Goal: Transaction & Acquisition: Purchase product/service

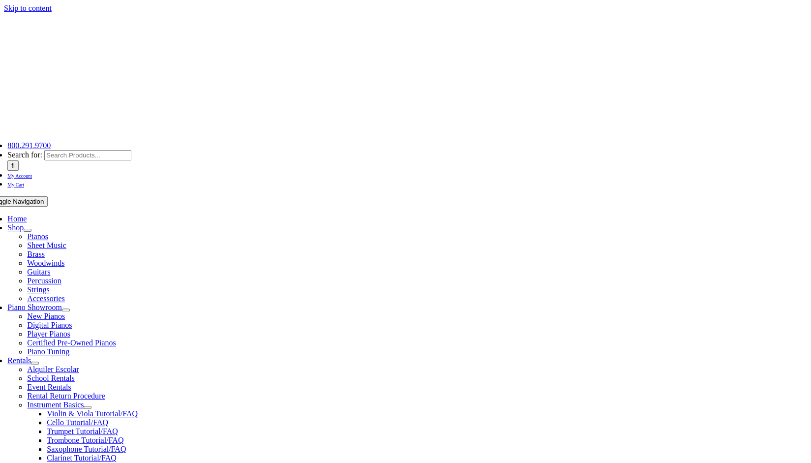
scroll to position [148, 0]
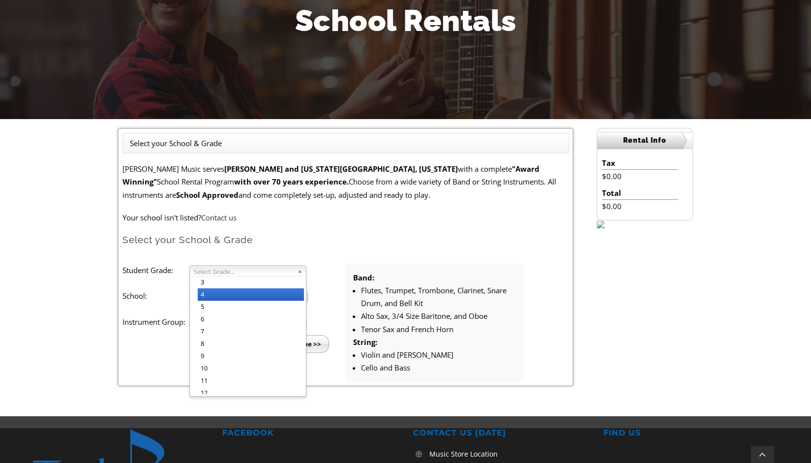
click at [238, 296] on li "4" at bounding box center [251, 294] width 106 height 12
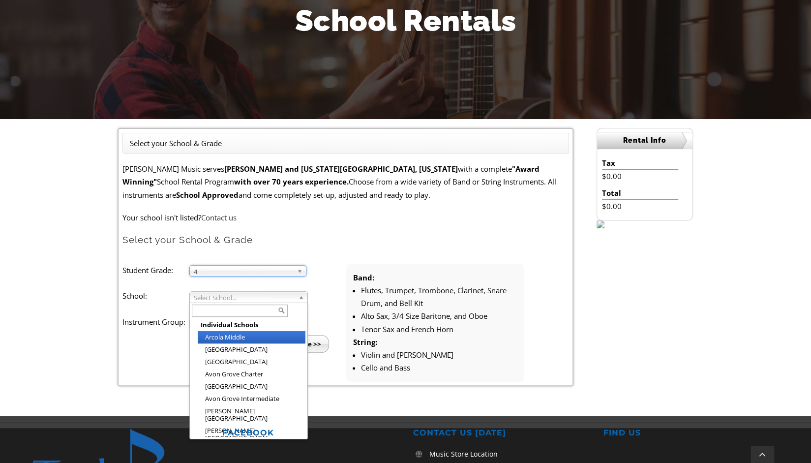
click at [238, 296] on span "Select School..." at bounding box center [244, 298] width 101 height 12
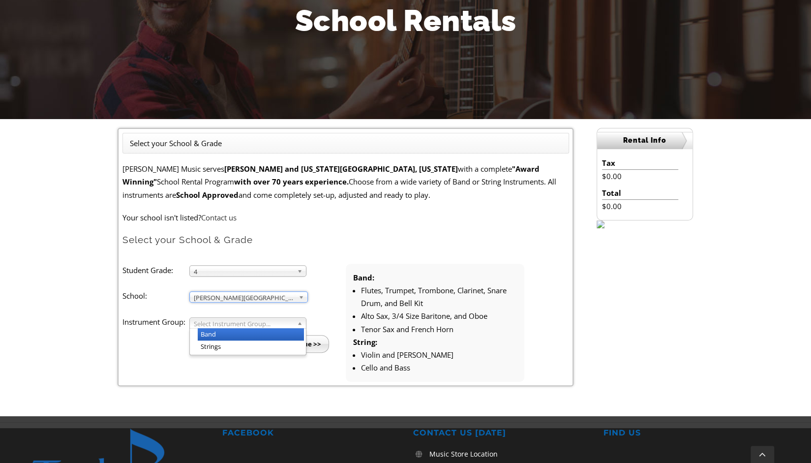
click at [243, 323] on span "Select Instrument Group..." at bounding box center [243, 324] width 99 height 12
click at [243, 337] on li "Band" at bounding box center [251, 334] width 106 height 12
click at [295, 342] on input "Continue >>" at bounding box center [300, 344] width 57 height 18
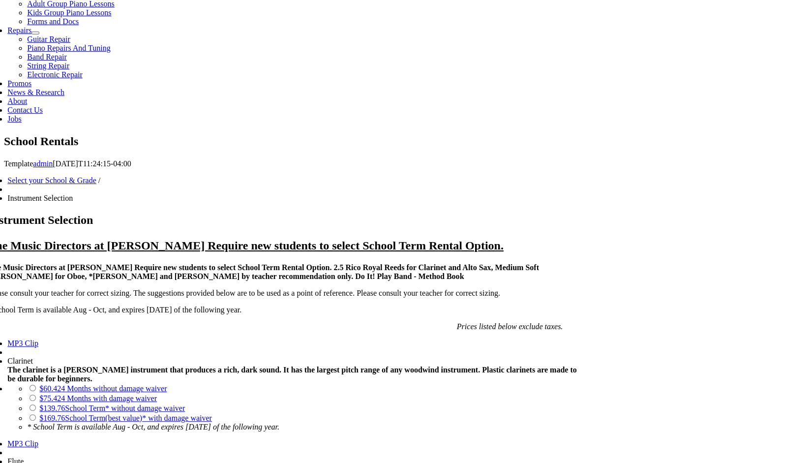
scroll to position [541, 0]
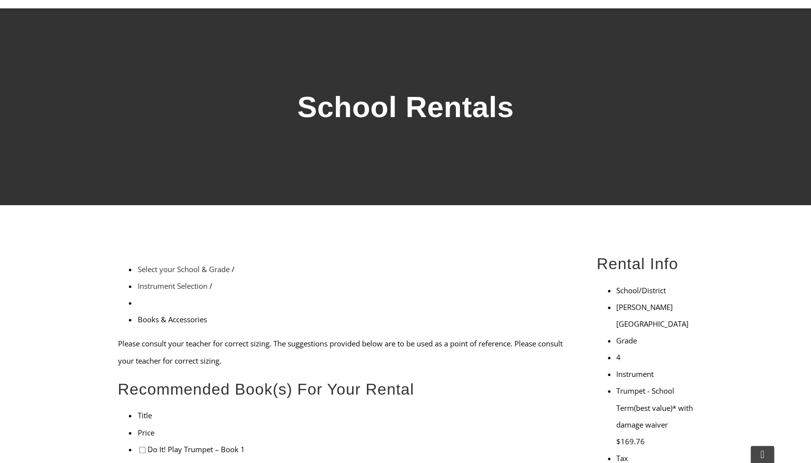
scroll to position [148, 0]
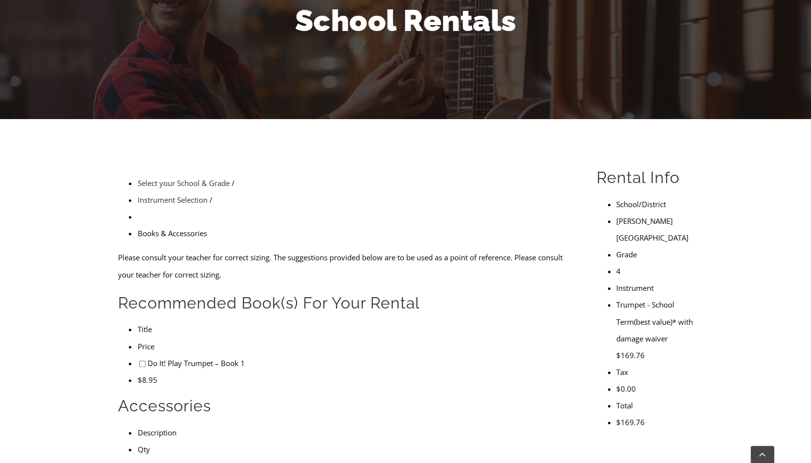
click at [139, 360] on input"] "checkbox" at bounding box center [142, 363] width 6 height 6
checkbox input"] "true"
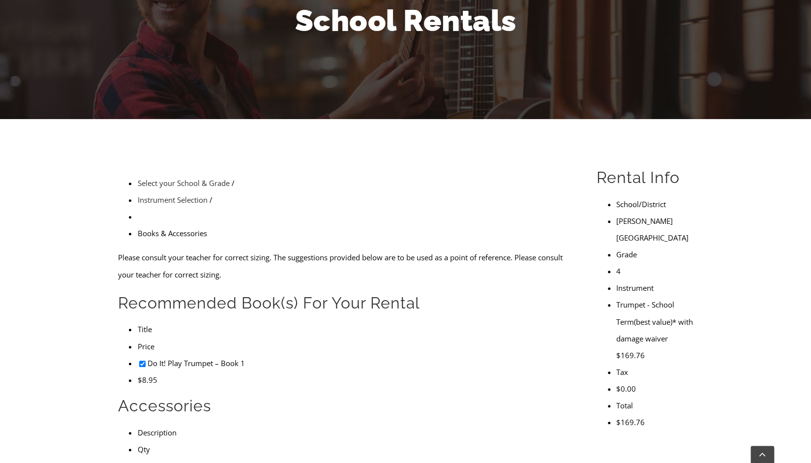
checkbox input"] "true"
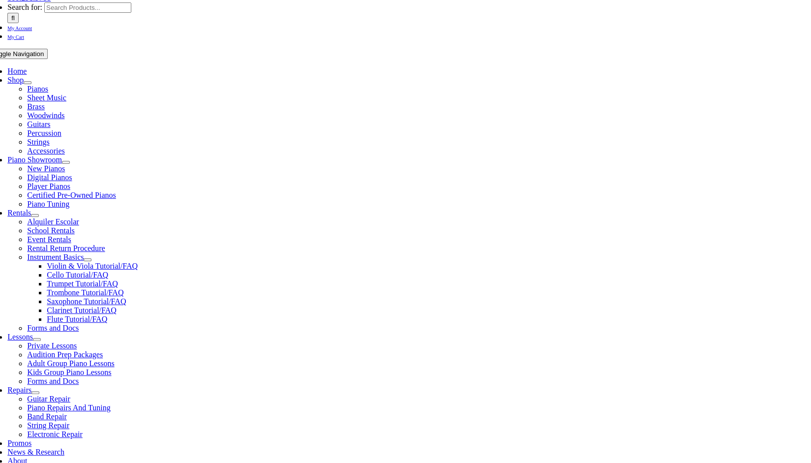
type input "1"
type input "Frankie"
type input "Siddiqi"
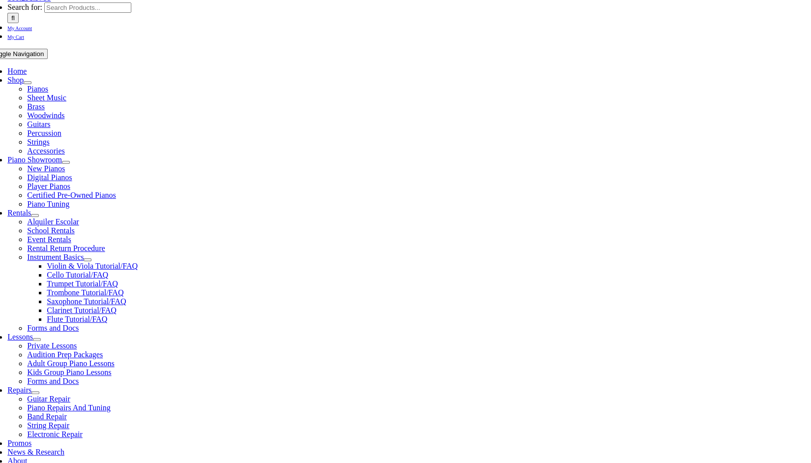
scroll to position [0, 28]
type input "Saveway Compounding Pharmacy"
